Goal: Task Accomplishment & Management: Manage account settings

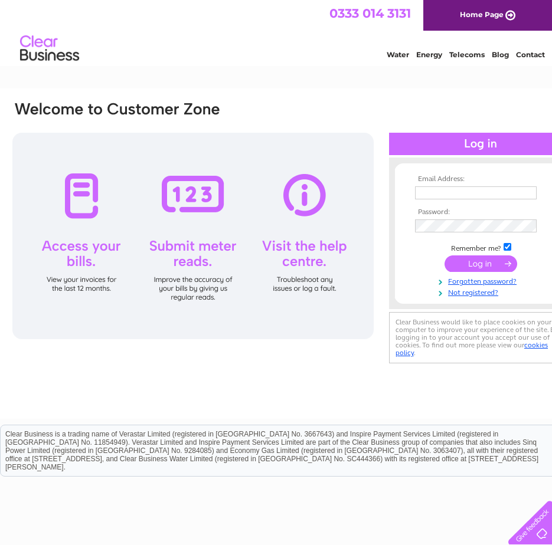
type input "[PERSON_NAME][EMAIL_ADDRESS][DOMAIN_NAME]"
click at [486, 267] on input "submit" at bounding box center [481, 264] width 73 height 17
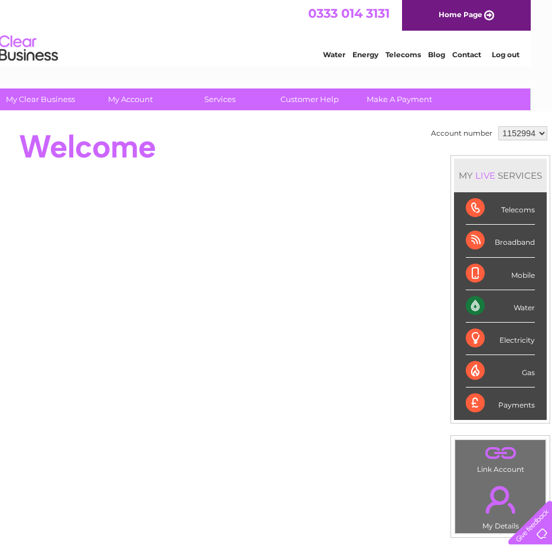
scroll to position [0, 32]
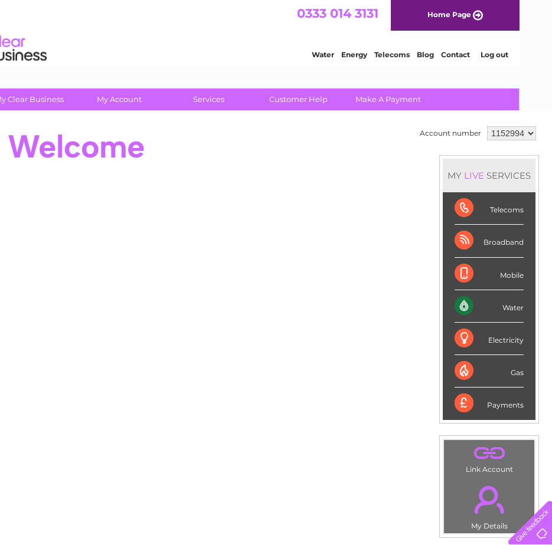
click at [508, 310] on div "Water" at bounding box center [489, 306] width 69 height 32
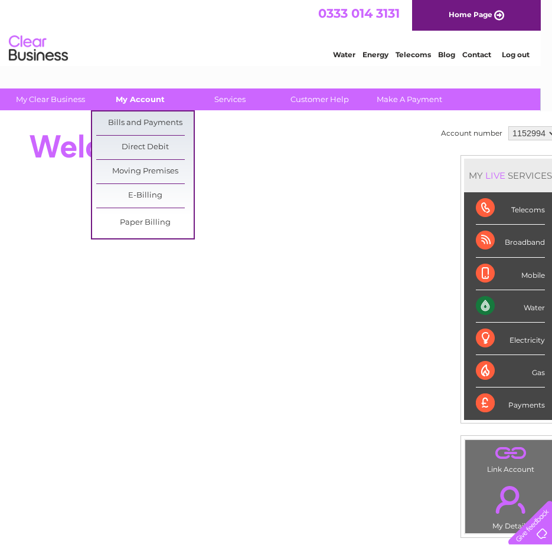
scroll to position [0, 0]
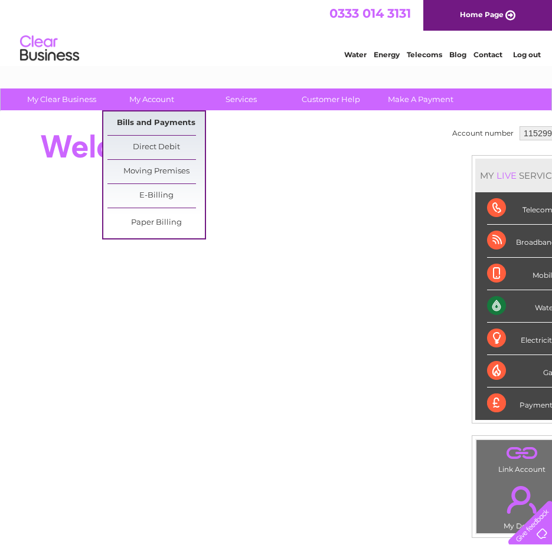
click at [170, 124] on link "Bills and Payments" at bounding box center [155, 124] width 97 height 24
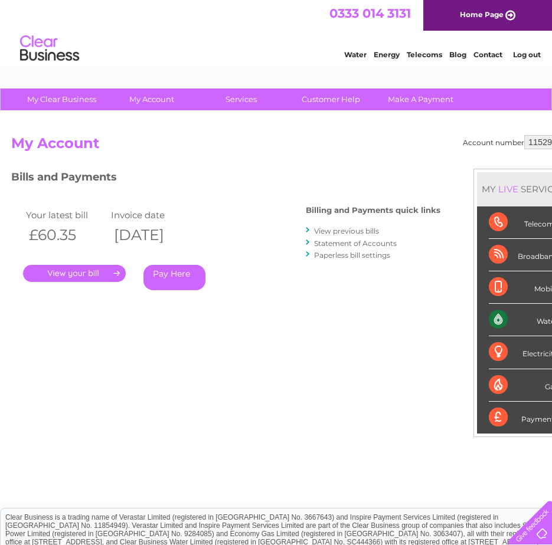
click at [93, 271] on link "." at bounding box center [74, 273] width 103 height 17
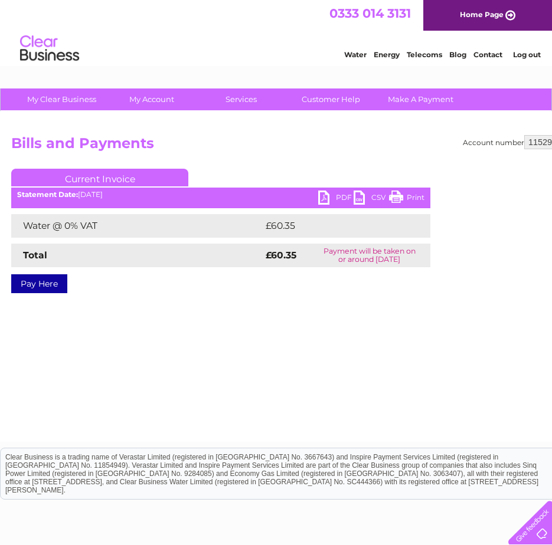
click at [333, 198] on link "PDF" at bounding box center [335, 199] width 35 height 17
